Goal: Task Accomplishment & Management: Manage account settings

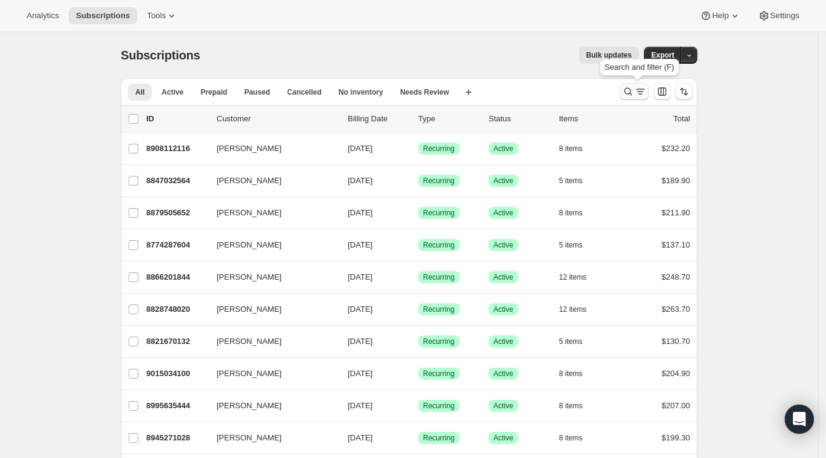
click at [630, 88] on icon "Search and filter results" at bounding box center [629, 92] width 8 height 8
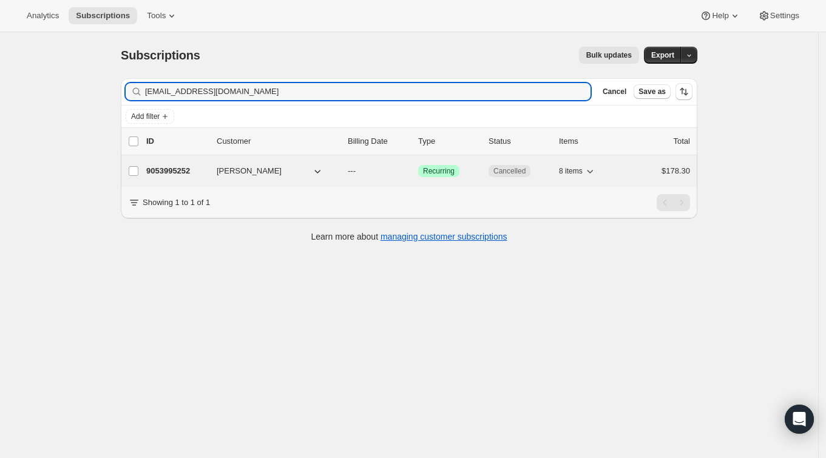
type input "rhuk1010@gmail.com"
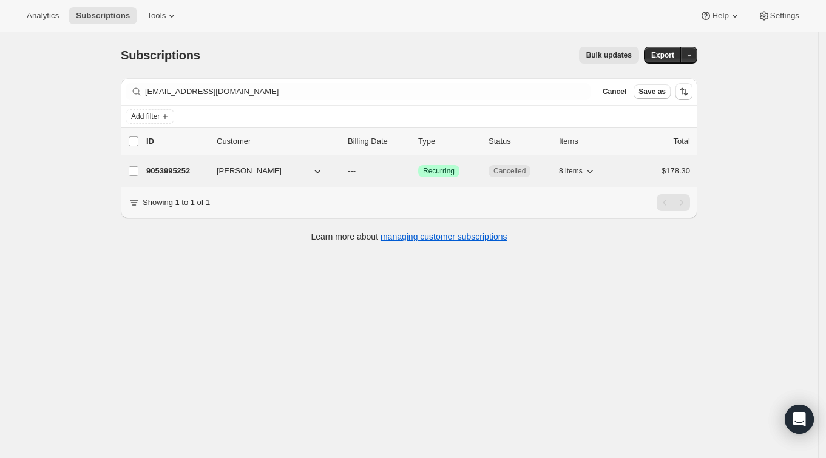
click at [238, 172] on span "Rachel Huk" at bounding box center [249, 171] width 65 height 12
click at [183, 172] on p "9053995252" at bounding box center [176, 171] width 61 height 12
